Goal: Task Accomplishment & Management: Complete application form

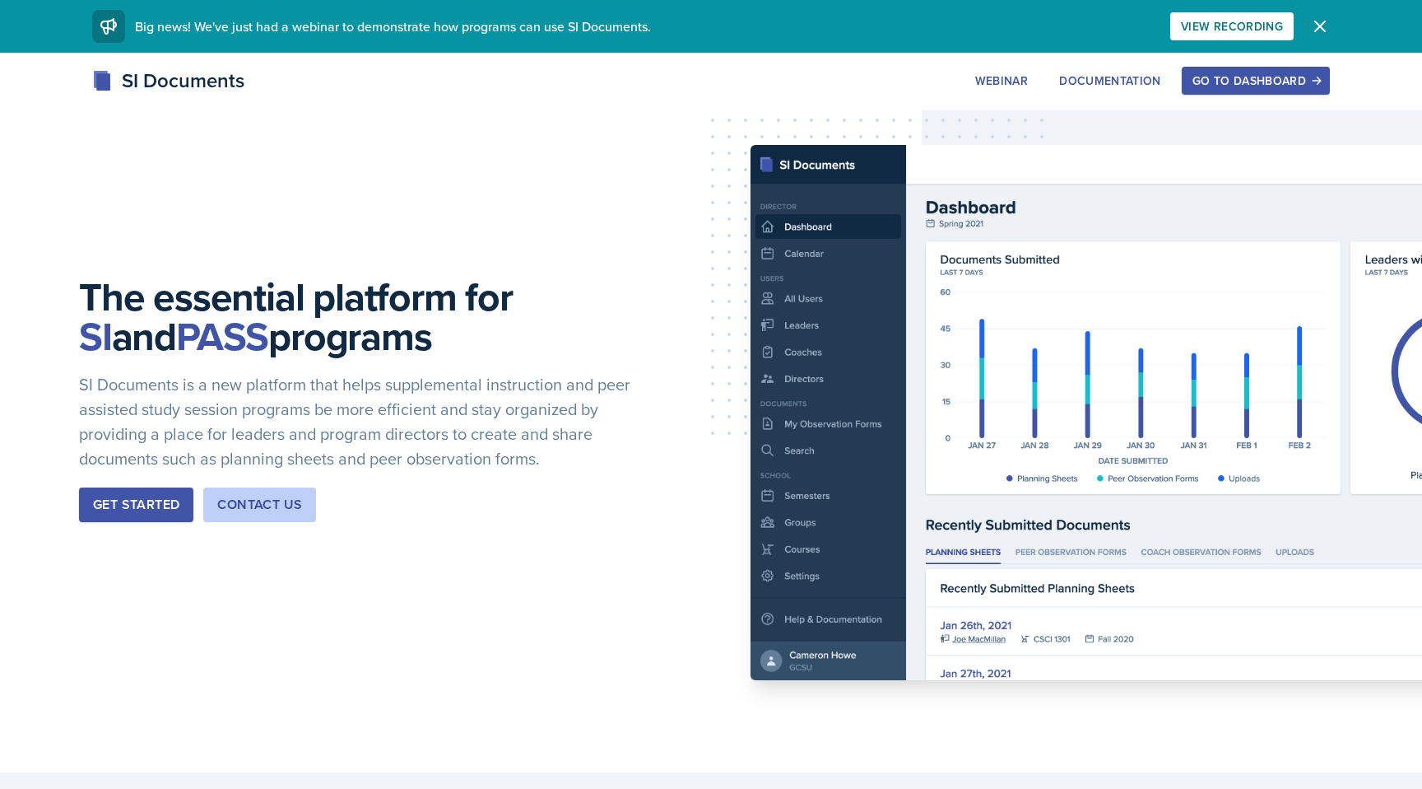
click at [1256, 82] on div "Go to Dashboard" at bounding box center [1256, 80] width 127 height 13
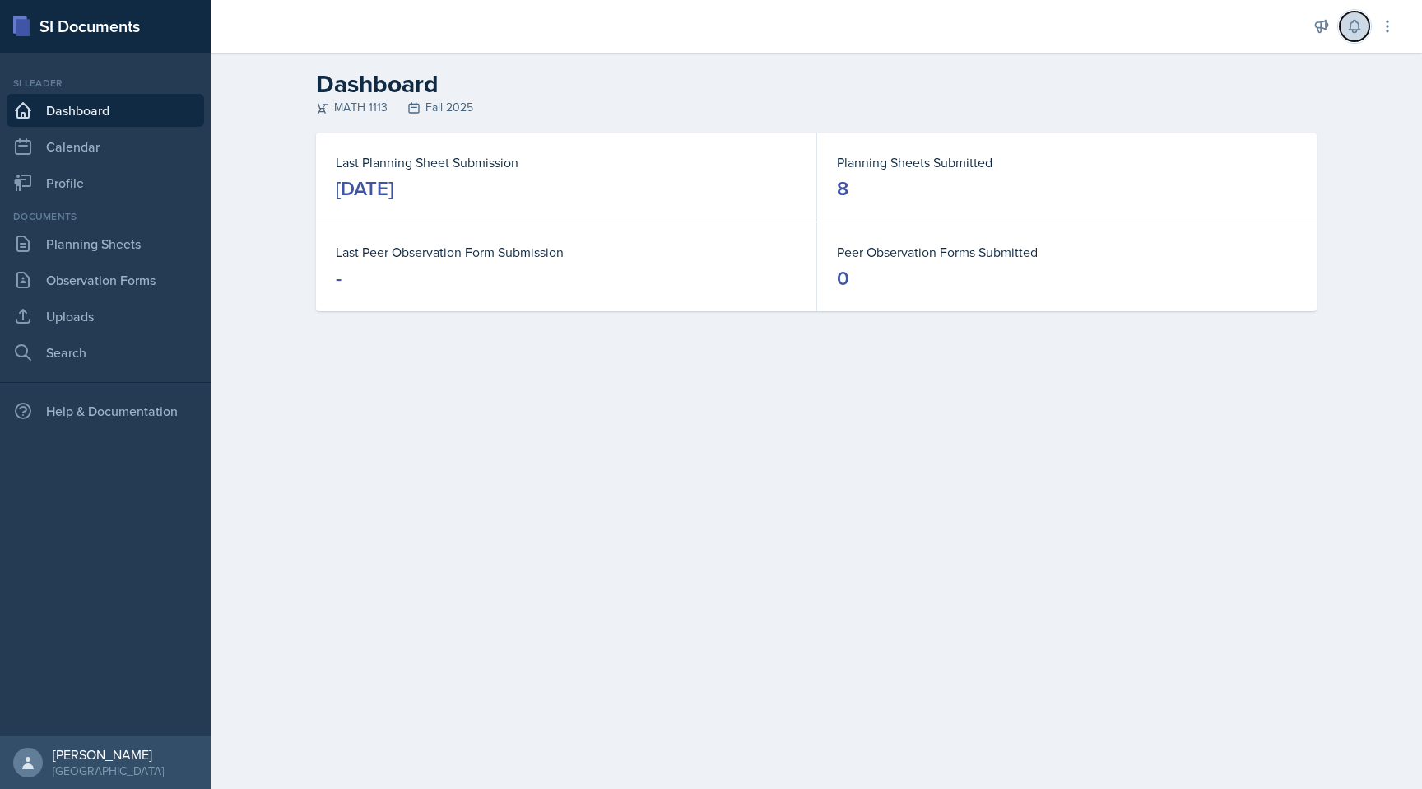
click at [1357, 37] on button at bounding box center [1355, 27] width 30 height 30
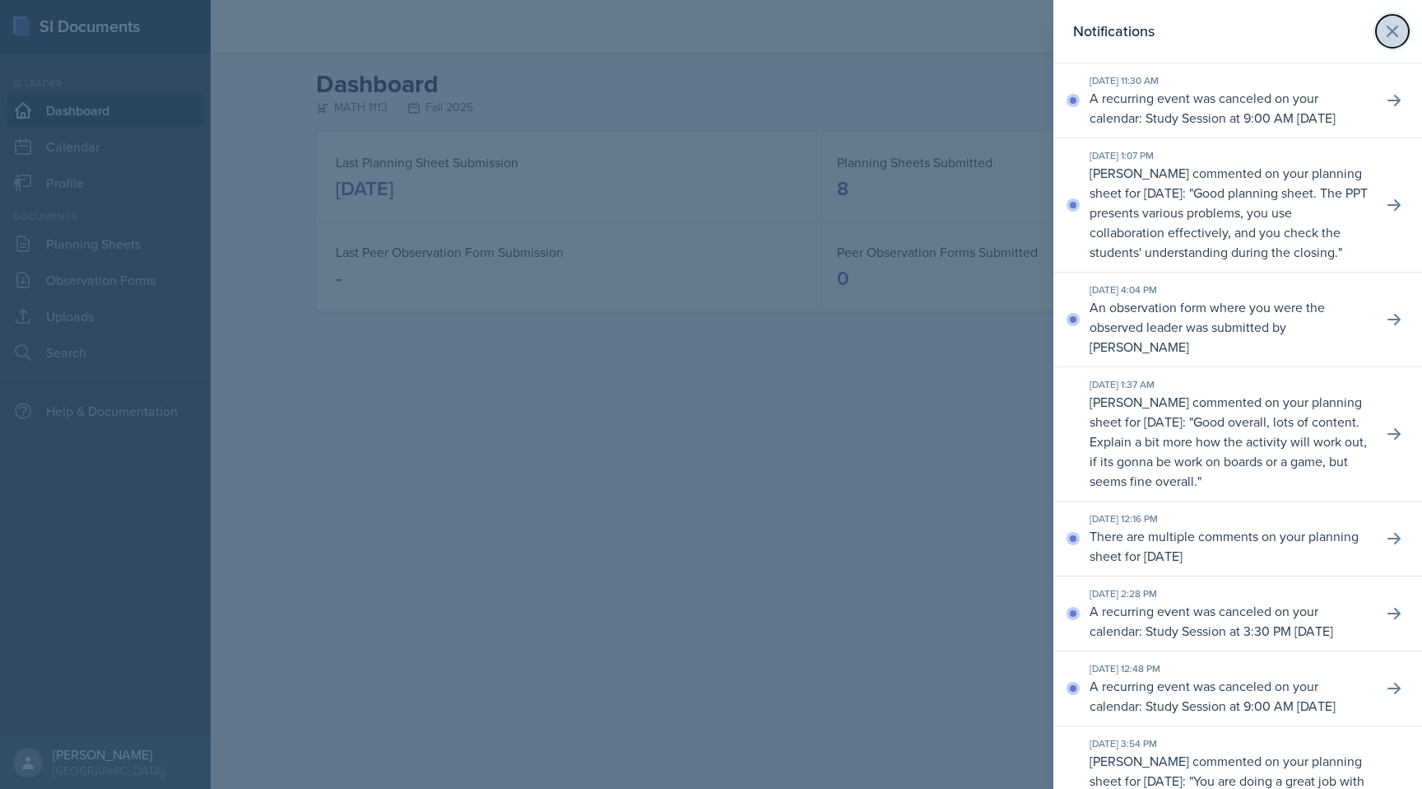
click at [1385, 17] on button at bounding box center [1392, 31] width 33 height 33
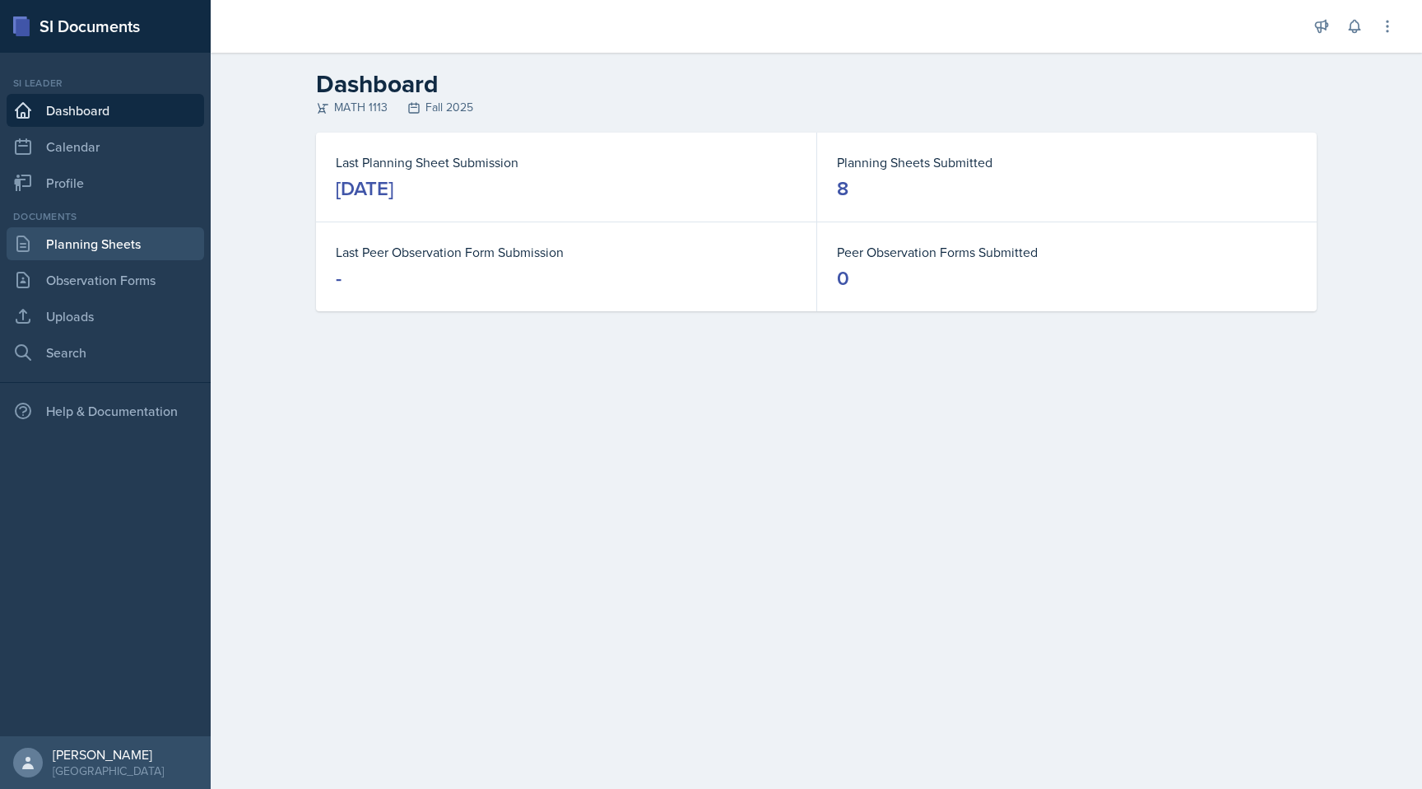
click at [105, 230] on link "Planning Sheets" at bounding box center [106, 243] width 198 height 33
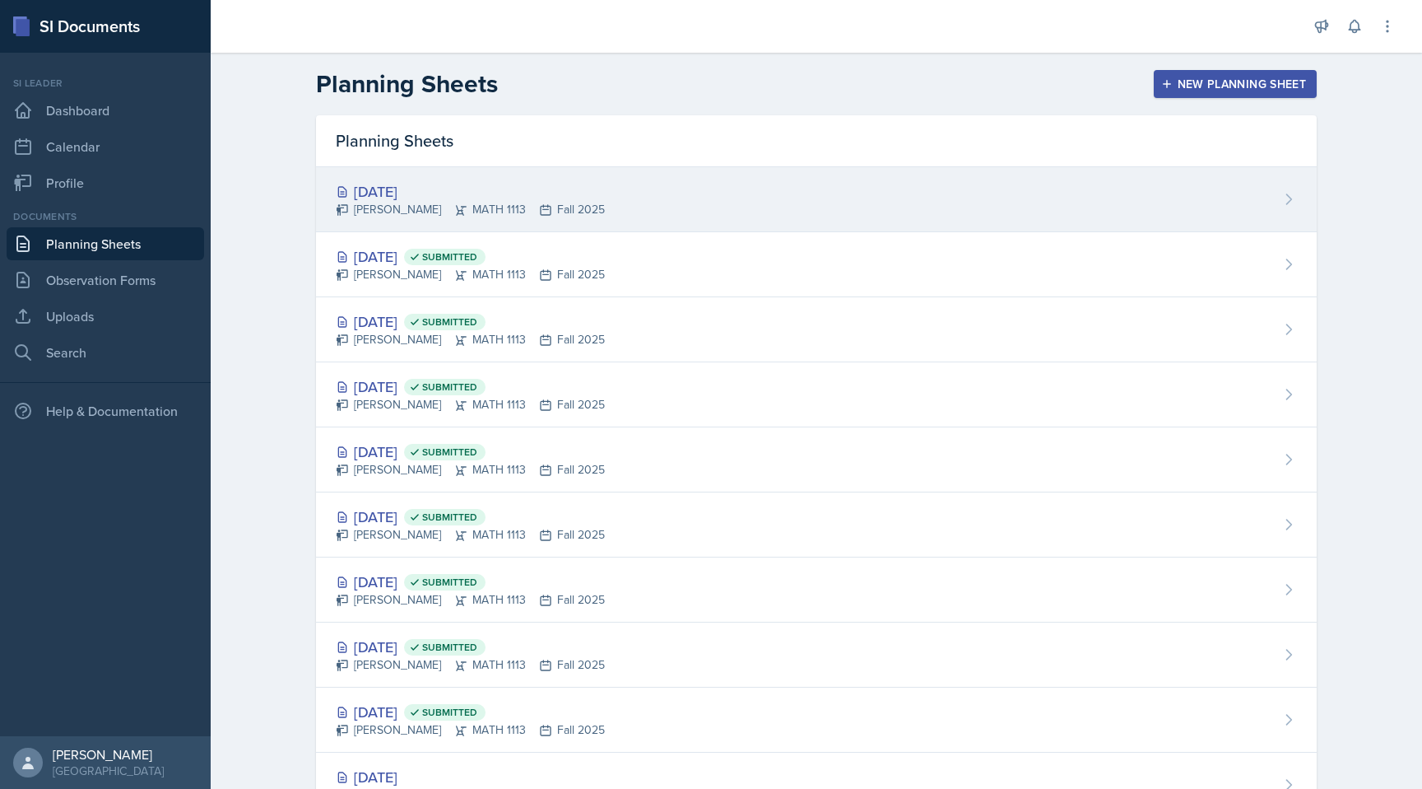
click at [524, 181] on div "[DATE]" at bounding box center [470, 191] width 269 height 22
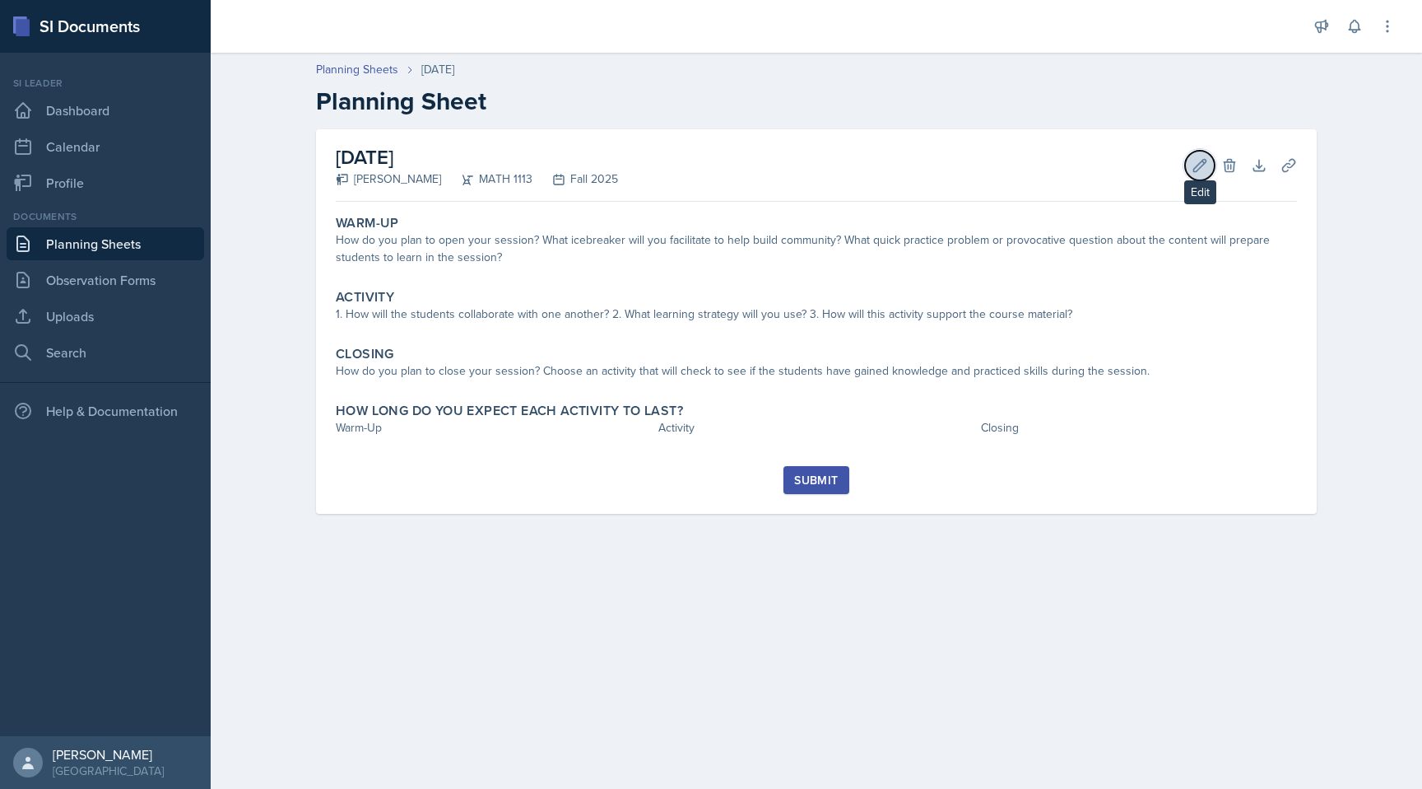
click at [1192, 161] on icon at bounding box center [1200, 165] width 16 height 16
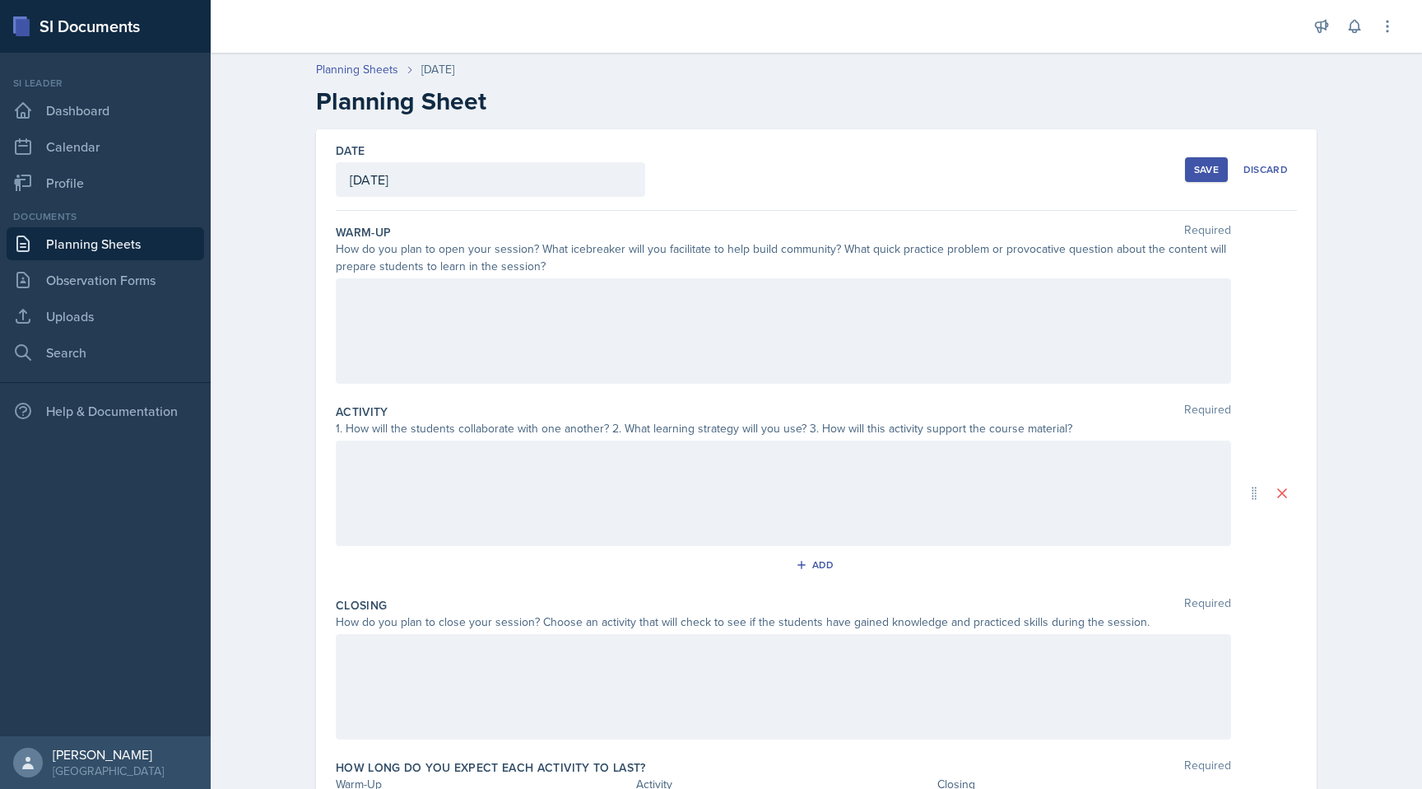
click at [619, 314] on div at bounding box center [784, 330] width 896 height 105
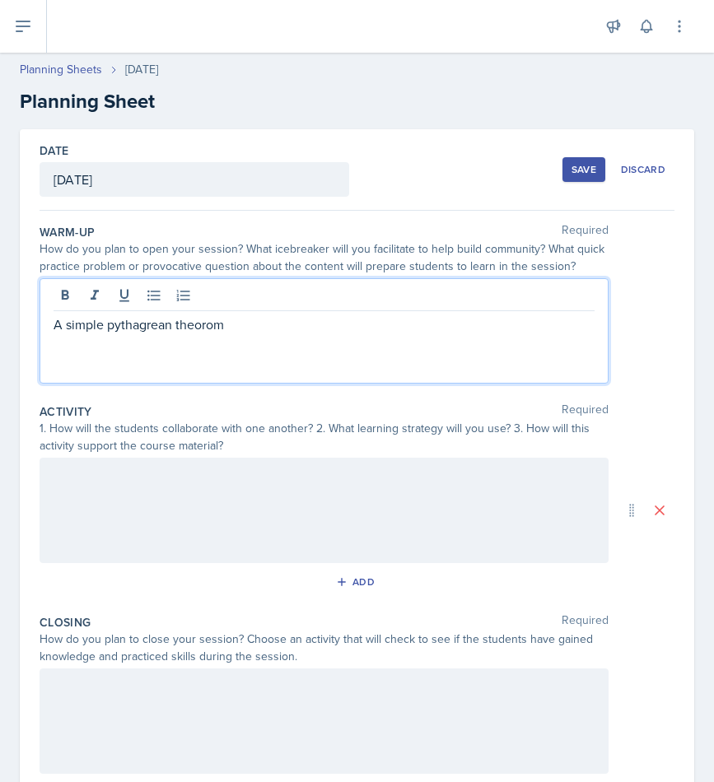
click at [196, 325] on p "A simple pythagrean theorom" at bounding box center [324, 324] width 541 height 20
copy p "theorom"
click at [205, 323] on p "A simple pythagrean theorom" at bounding box center [324, 324] width 541 height 20
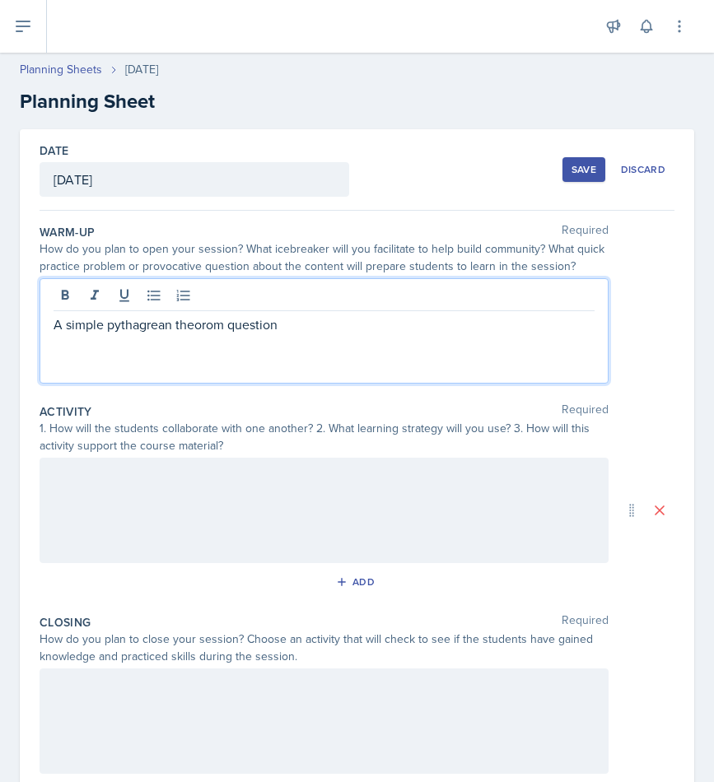
click at [155, 326] on p "A simple pythagrean theorom question" at bounding box center [324, 324] width 541 height 20
copy p "pythagrean"
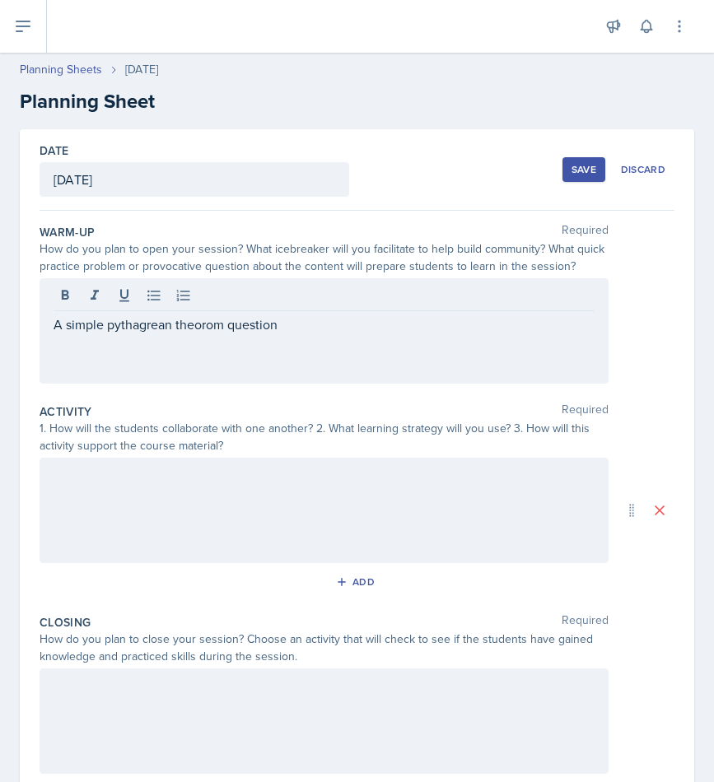
click at [138, 334] on div "A simple pythagrean theorom question" at bounding box center [324, 330] width 569 height 105
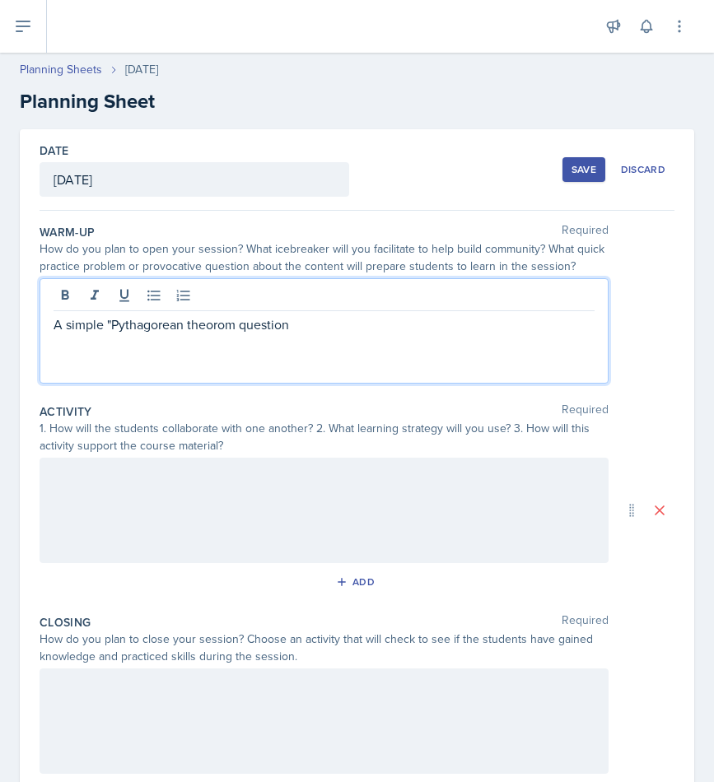
click at [110, 324] on p "A simple "Pythagorean theorom question" at bounding box center [324, 324] width 541 height 20
click at [134, 329] on p "A simple pythagorean theorom question" at bounding box center [324, 324] width 541 height 20
copy p "pythagorean"
click at [288, 323] on p "A simple pythagorean theorom question" at bounding box center [324, 324] width 541 height 20
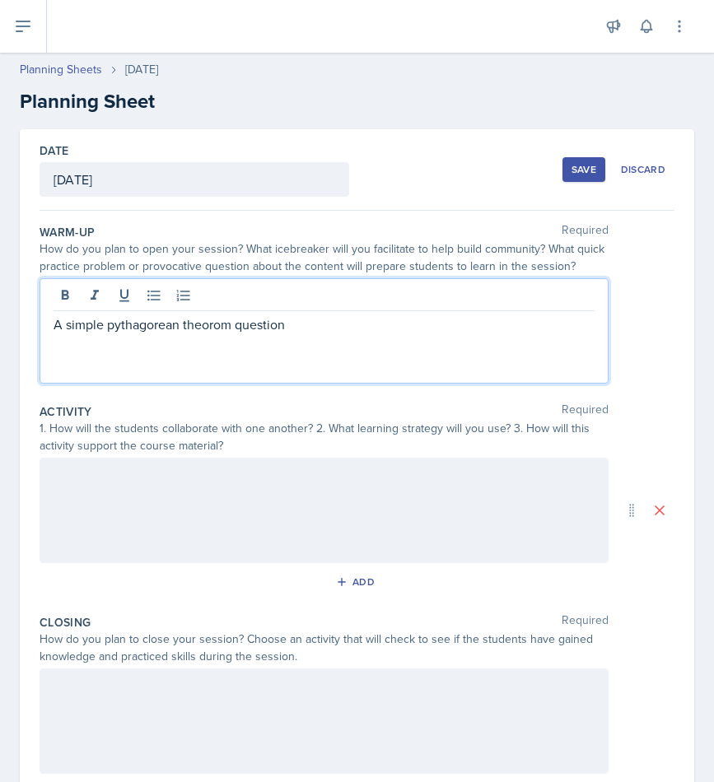
click at [223, 323] on p "A simple pythagorean theorom question" at bounding box center [324, 324] width 541 height 20
click at [161, 326] on p "A simple pythagorean theorem question" at bounding box center [324, 324] width 541 height 20
click at [313, 326] on p "A simple pythagorean theorem question" at bounding box center [324, 324] width 541 height 20
click at [282, 492] on div at bounding box center [324, 510] width 569 height 105
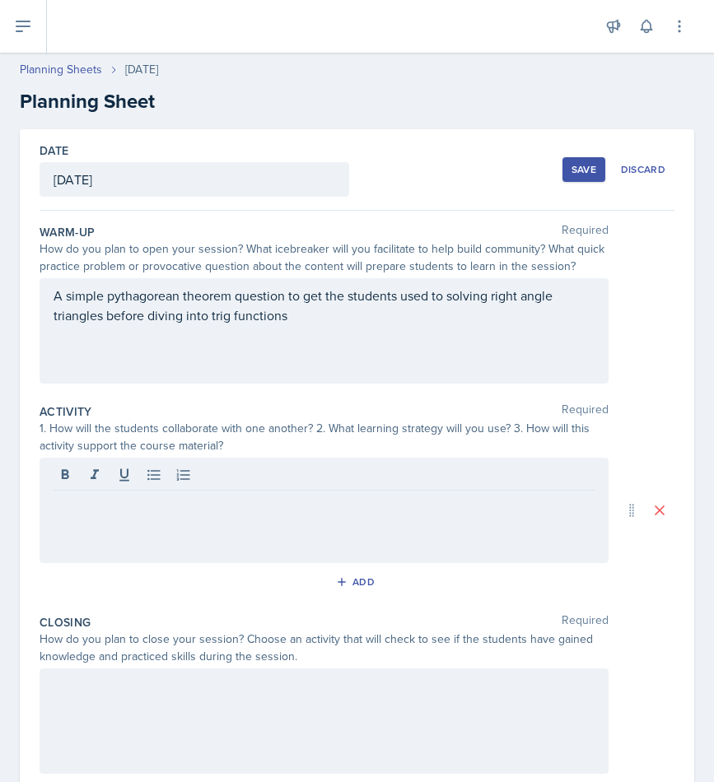
click at [365, 519] on div at bounding box center [324, 510] width 569 height 105
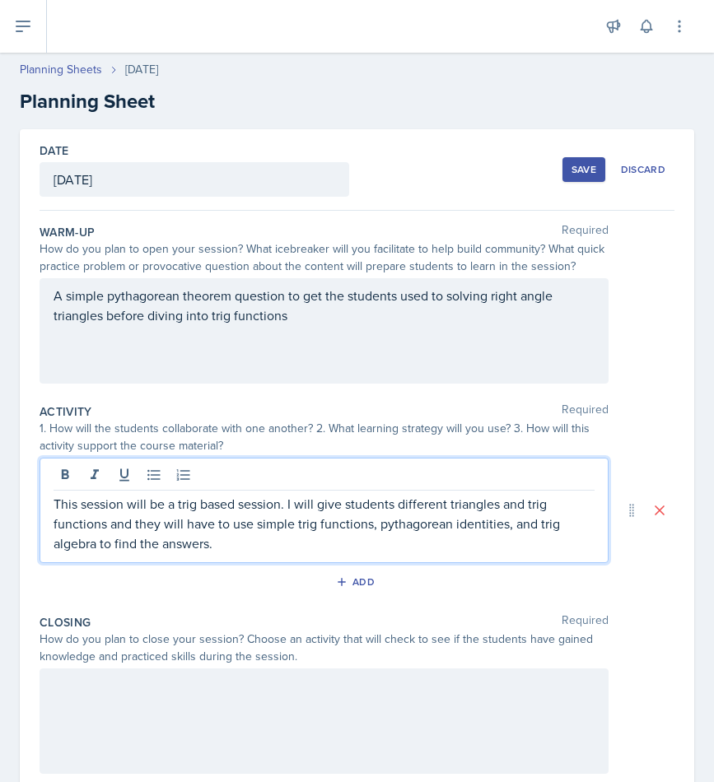
click at [414, 526] on p "This session will be a trig based session. I will give students different trian…" at bounding box center [324, 523] width 541 height 59
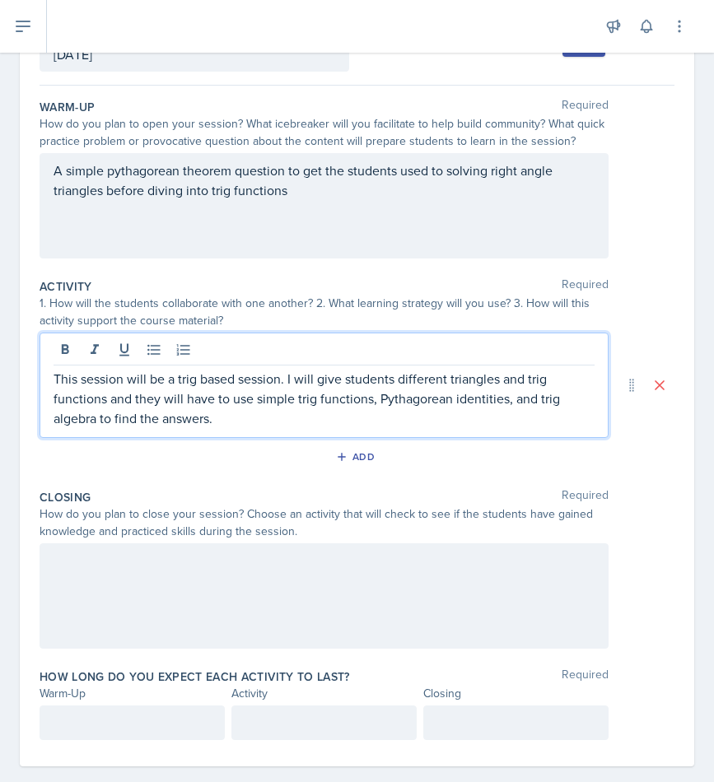
click at [296, 575] on div at bounding box center [324, 595] width 569 height 105
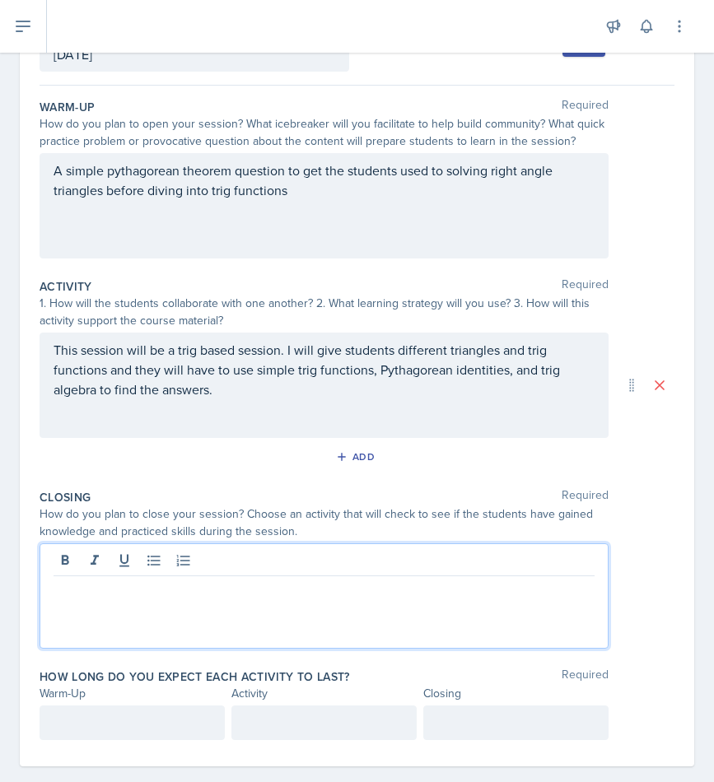
scroll to position [149, 0]
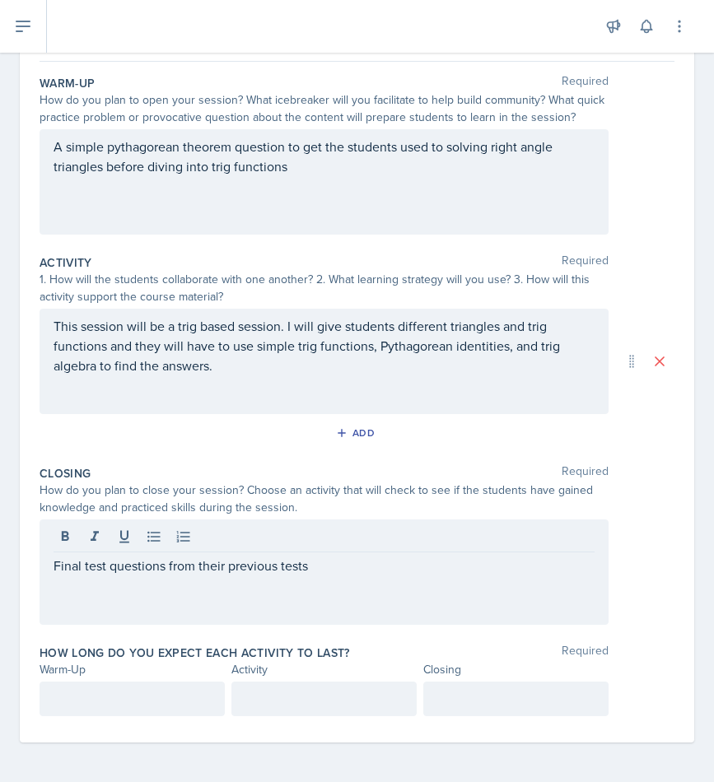
click at [117, 682] on div at bounding box center [132, 699] width 185 height 35
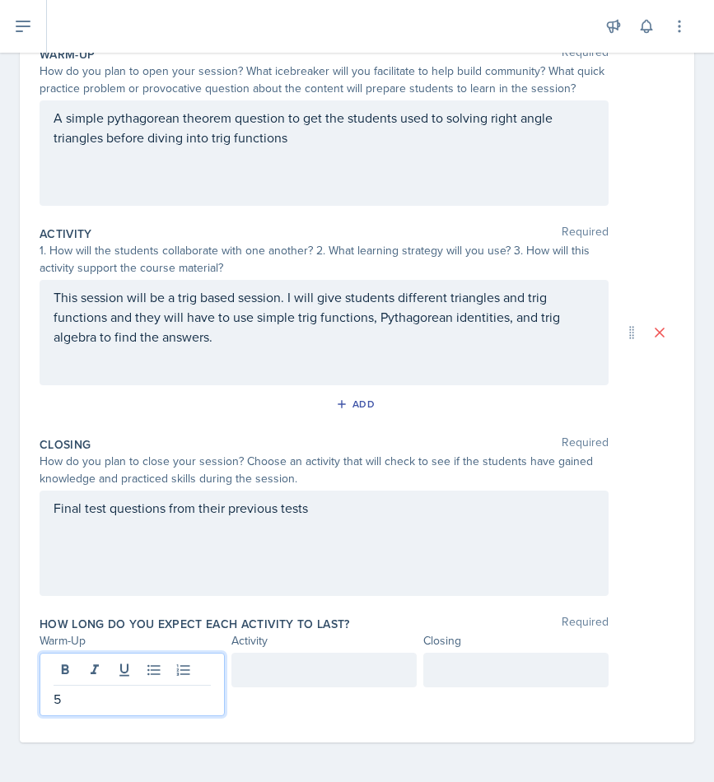
click at [303, 677] on div at bounding box center [323, 670] width 185 height 35
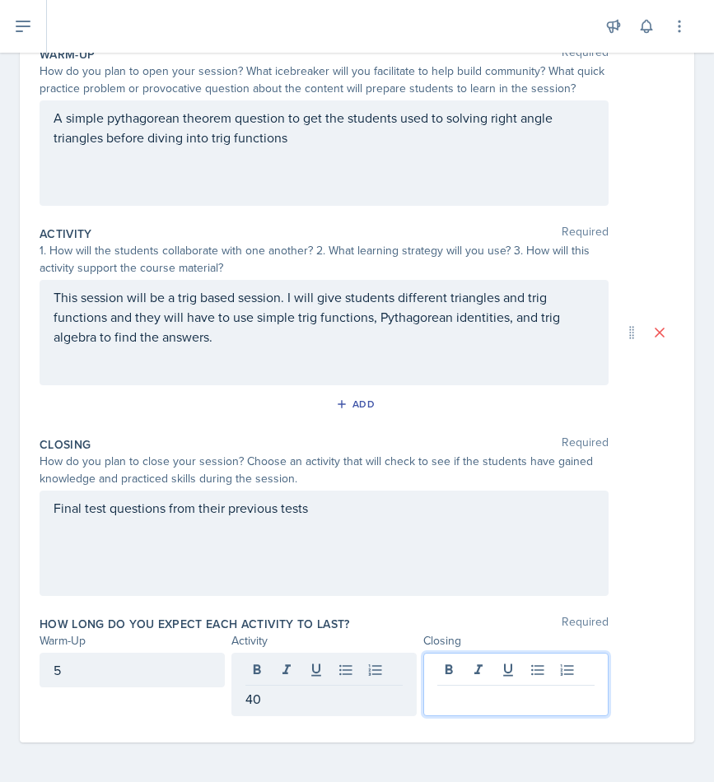
click at [535, 663] on div at bounding box center [515, 684] width 185 height 63
click at [263, 673] on div "40" at bounding box center [323, 670] width 185 height 35
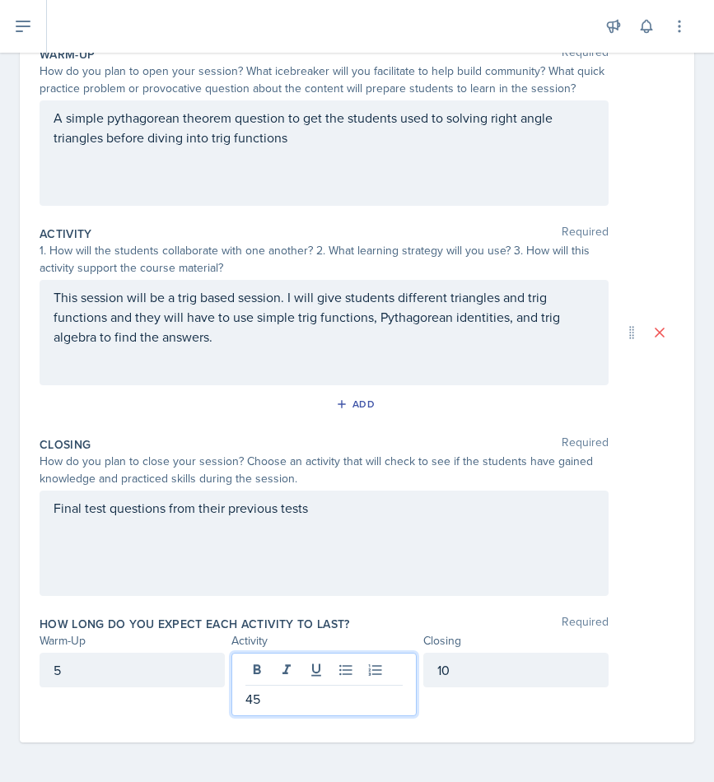
click at [640, 569] on div "Final test questions from their previous tests" at bounding box center [357, 543] width 635 height 105
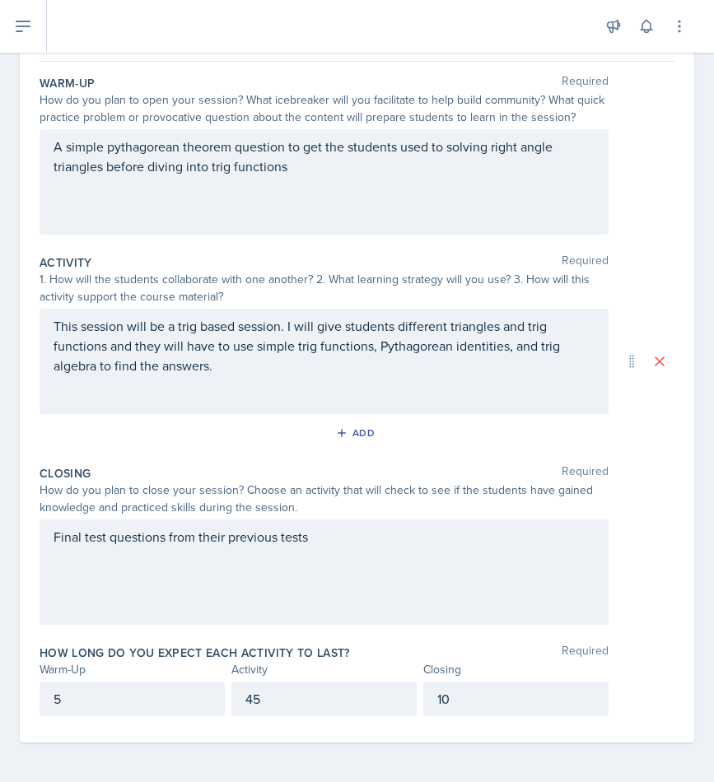
scroll to position [0, 0]
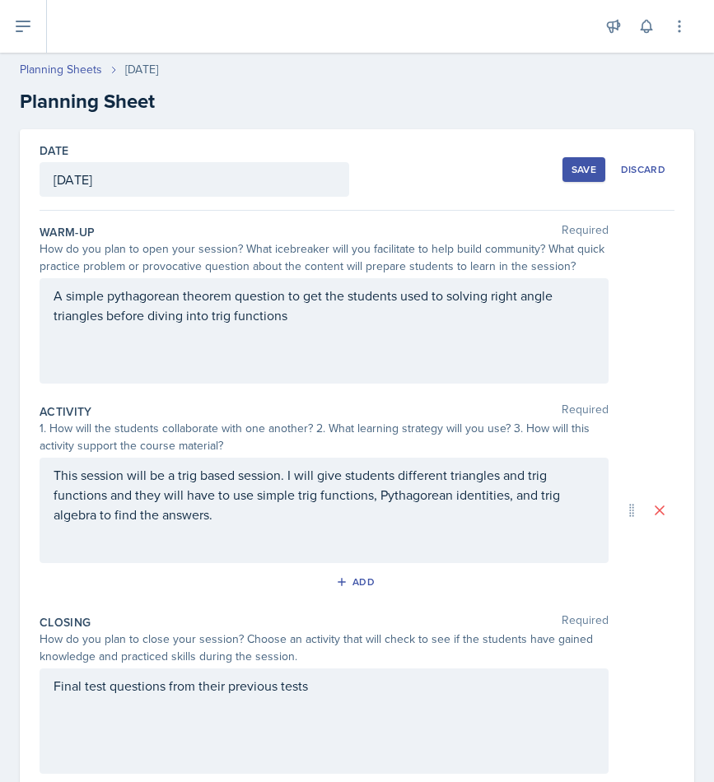
click at [593, 169] on div "Save" at bounding box center [583, 169] width 25 height 13
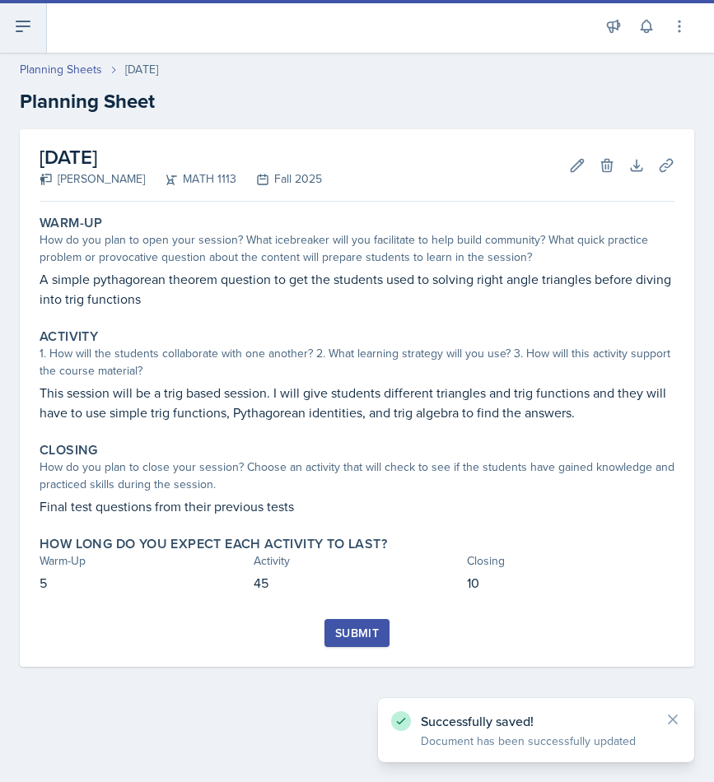
click at [15, 35] on icon at bounding box center [23, 26] width 20 height 20
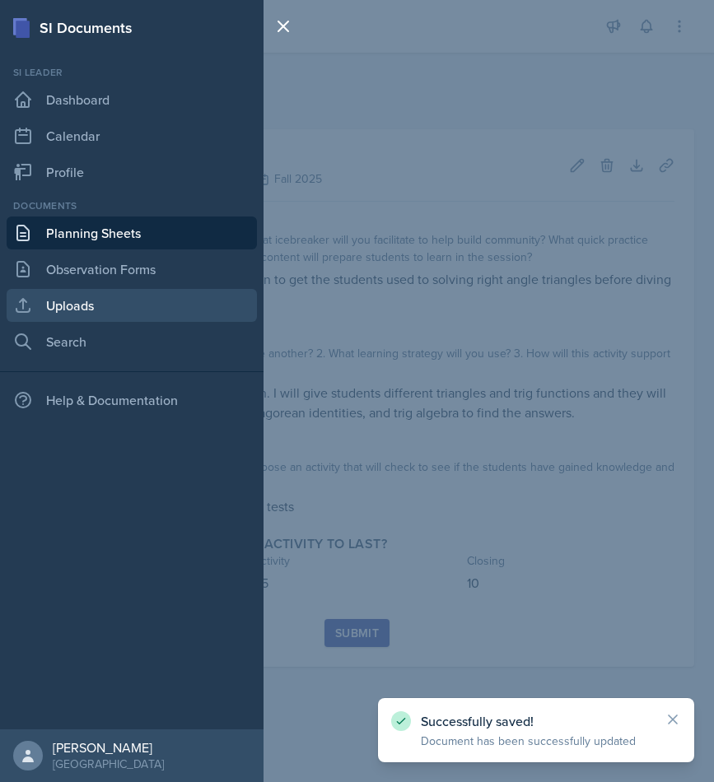
click at [130, 305] on link "Uploads" at bounding box center [132, 305] width 250 height 33
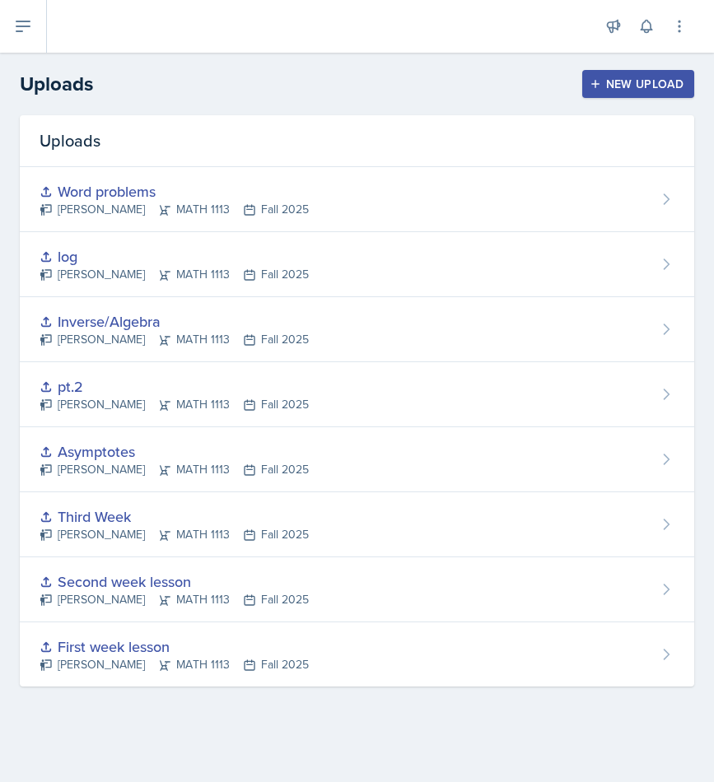
click at [631, 81] on div "New Upload" at bounding box center [638, 83] width 91 height 13
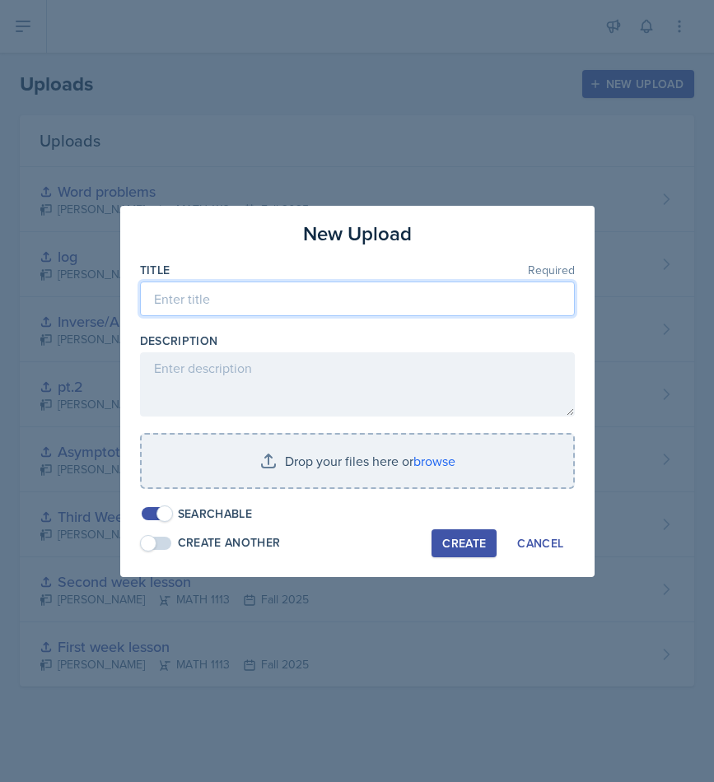
click at [246, 304] on input at bounding box center [357, 299] width 435 height 35
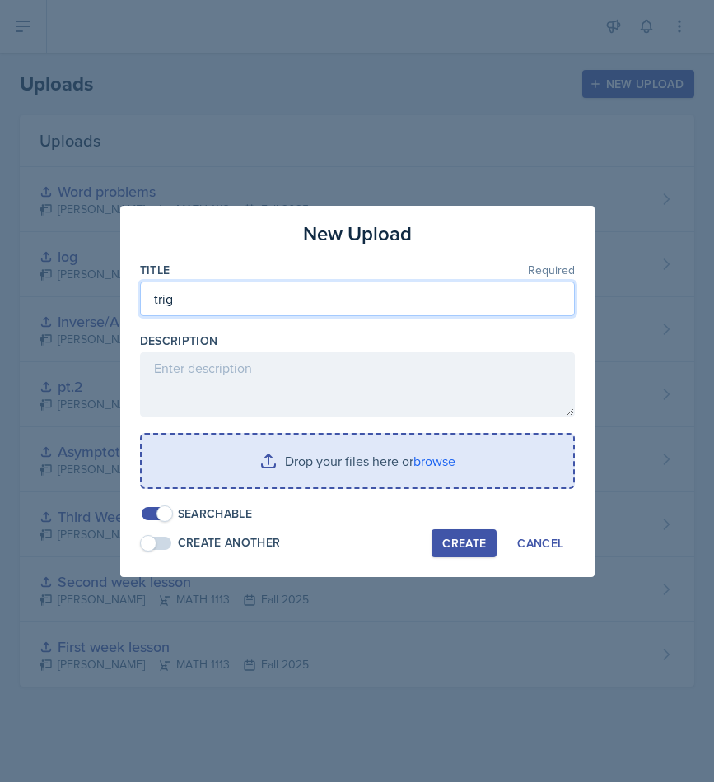
type input "trig"
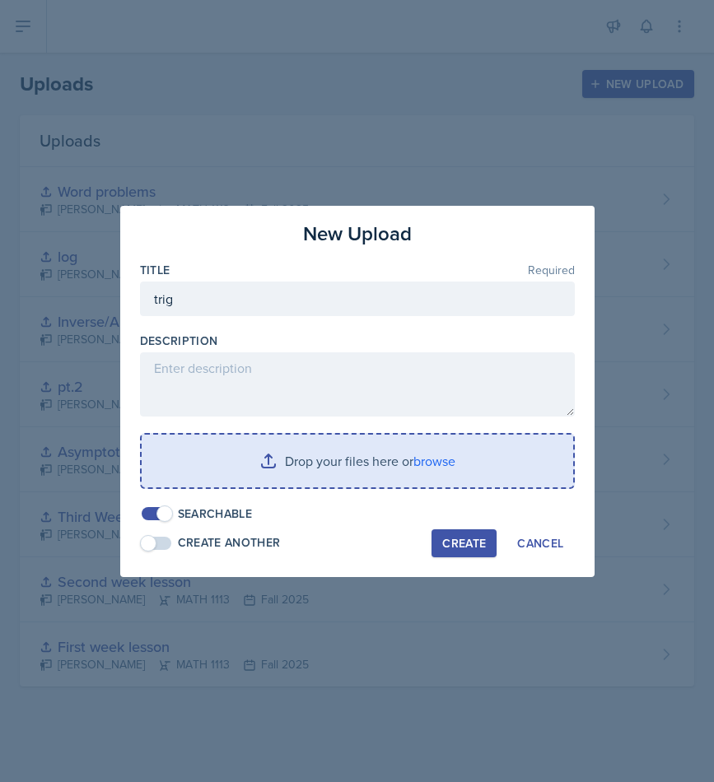
click at [282, 459] on input "file" at bounding box center [357, 461] width 431 height 53
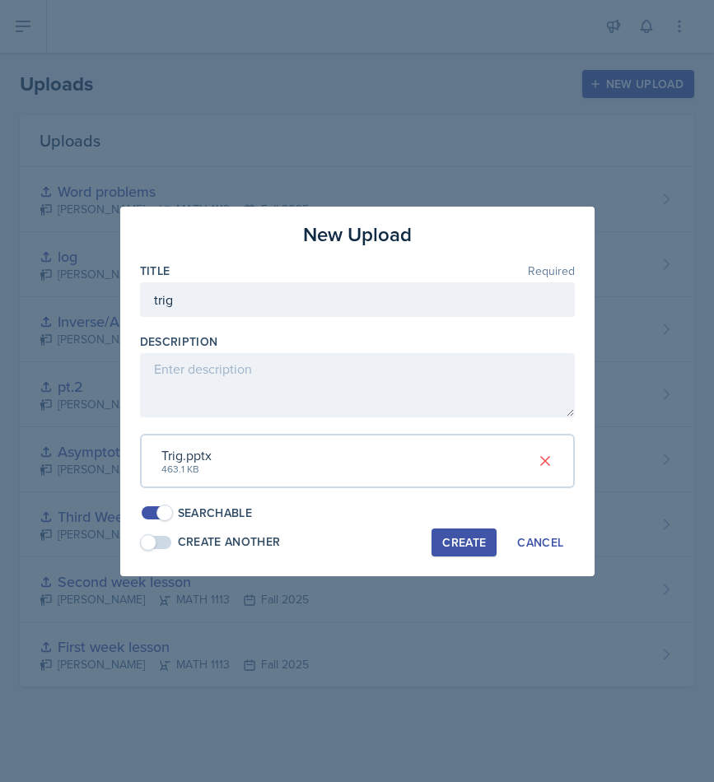
click at [454, 539] on div "Create" at bounding box center [464, 542] width 44 height 13
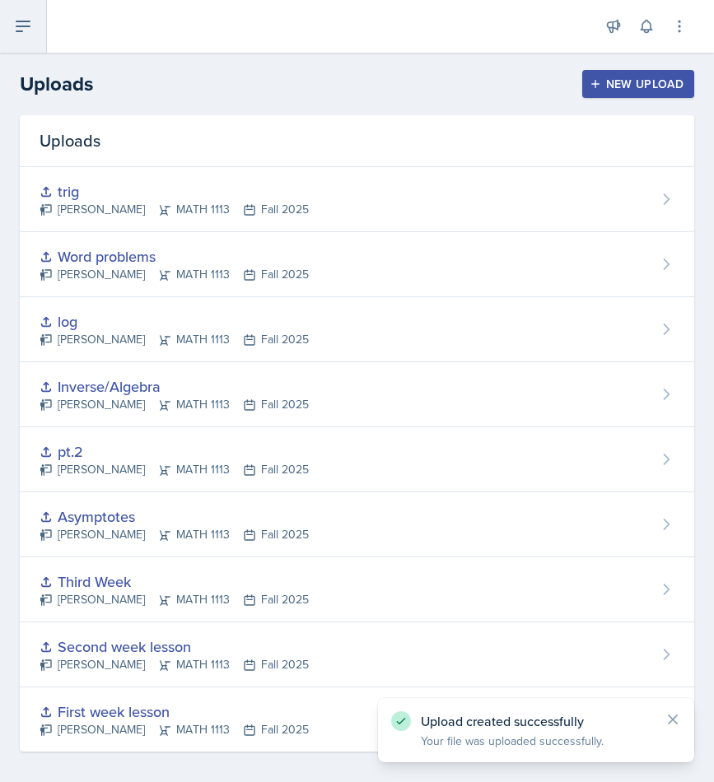
click at [24, 21] on icon at bounding box center [22, 26] width 13 height 10
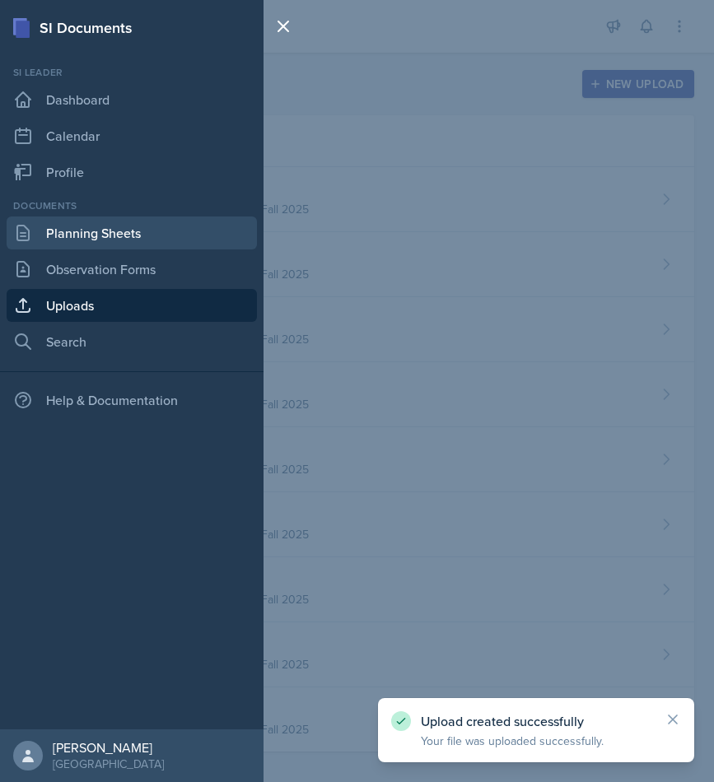
click at [103, 243] on link "Planning Sheets" at bounding box center [132, 232] width 250 height 33
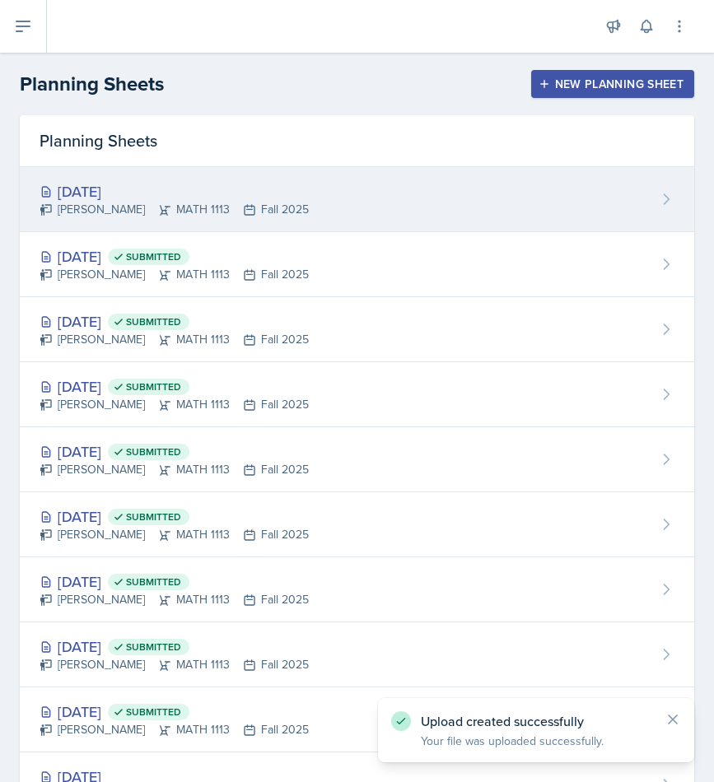
click at [273, 212] on div "[PERSON_NAME] MATH 1113 Fall 2025" at bounding box center [174, 209] width 269 height 17
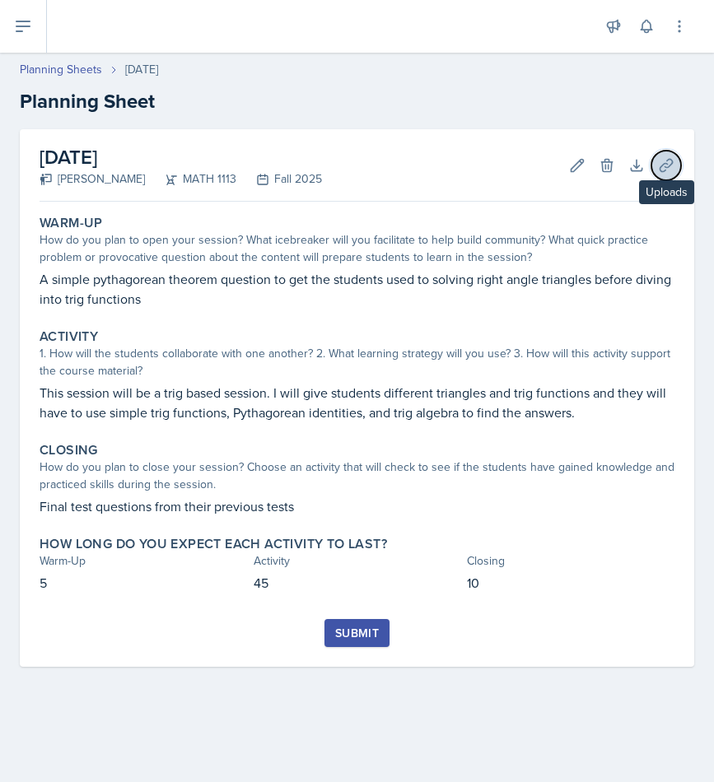
click at [659, 175] on button "Uploads" at bounding box center [666, 166] width 30 height 30
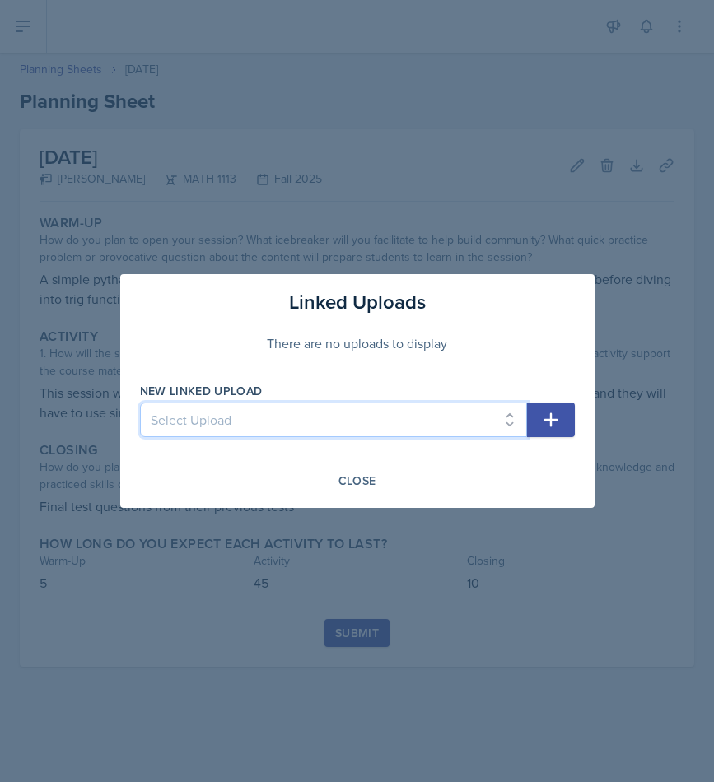
click at [466, 419] on select "Select Upload First week lesson Second week lesson Third Week Asymptotes pt.2 I…" at bounding box center [333, 420] width 387 height 35
select select "8651cd29-5628-4b1e-8f72-1bb277b7790e"
click at [140, 403] on select "Select Upload First week lesson Second week lesson Third Week Asymptotes pt.2 I…" at bounding box center [333, 420] width 387 height 35
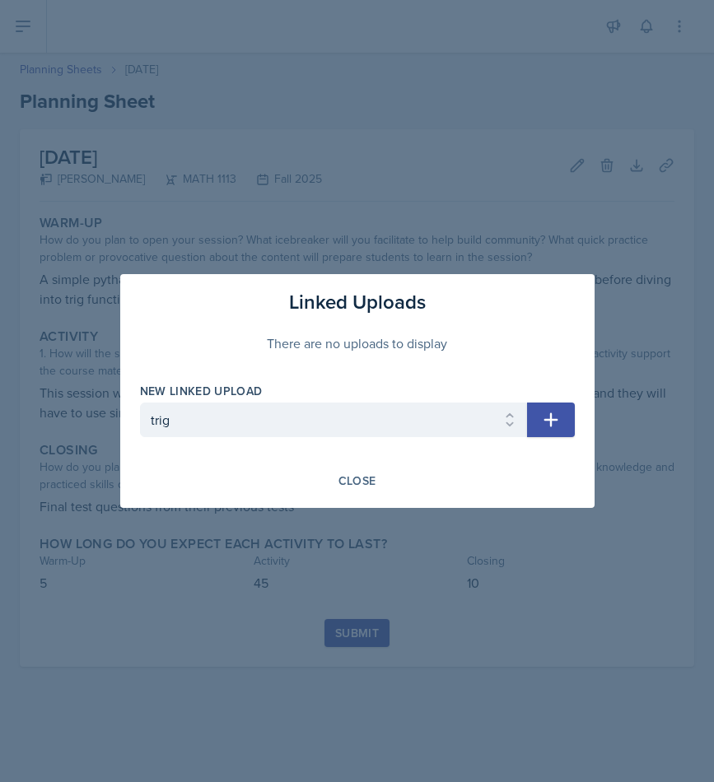
click at [567, 417] on button "button" at bounding box center [551, 420] width 48 height 35
select select
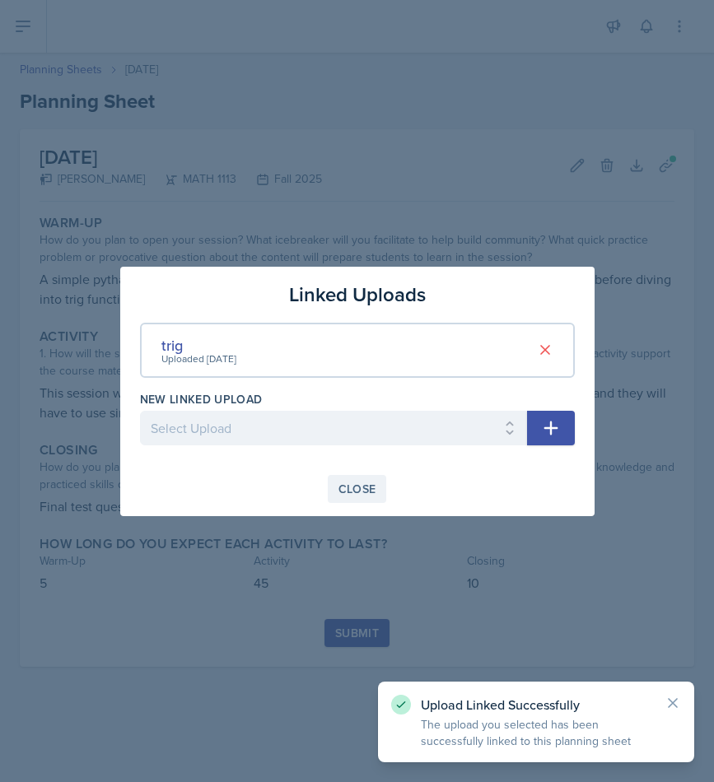
click at [363, 494] on div "Close" at bounding box center [357, 488] width 38 height 13
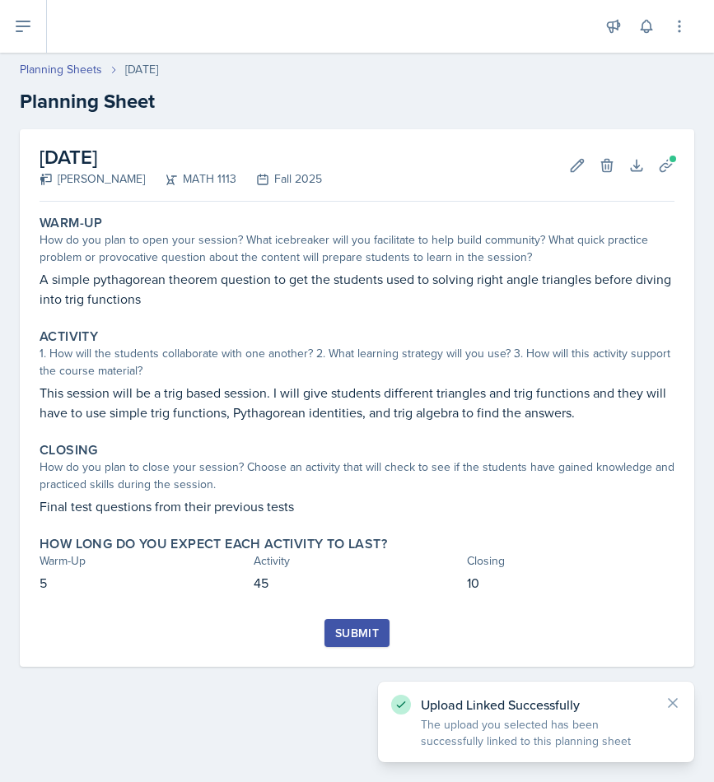
click at [383, 626] on button "Submit" at bounding box center [356, 633] width 65 height 28
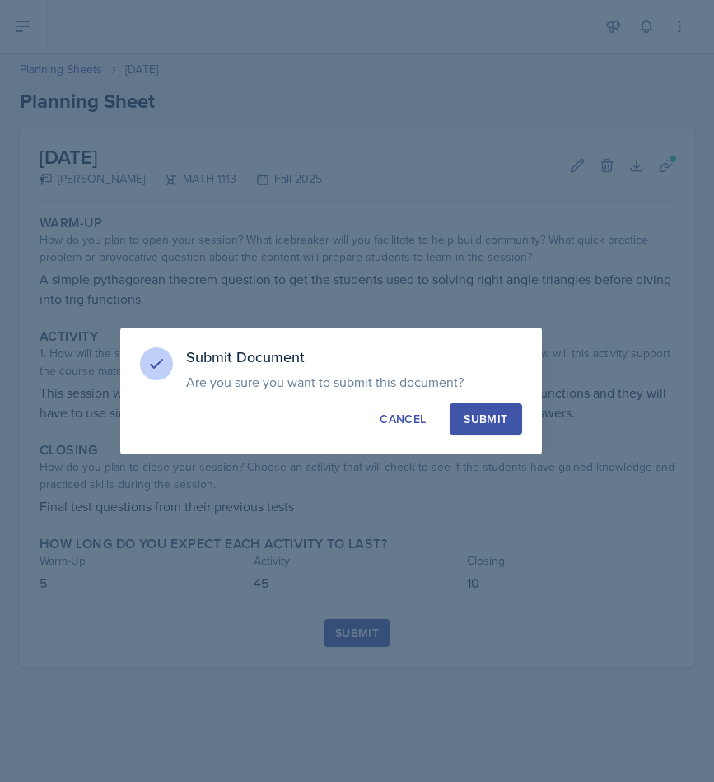
click at [498, 412] on div "Submit" at bounding box center [485, 419] width 44 height 16
